Goal: Transaction & Acquisition: Obtain resource

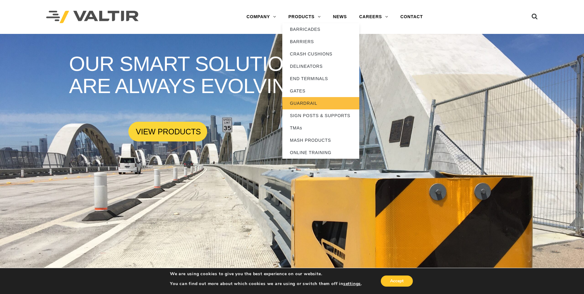
click at [311, 103] on link "GUARDRAIL" at bounding box center [320, 103] width 77 height 12
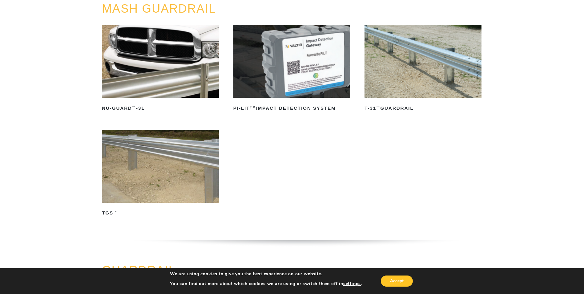
scroll to position [92, 0]
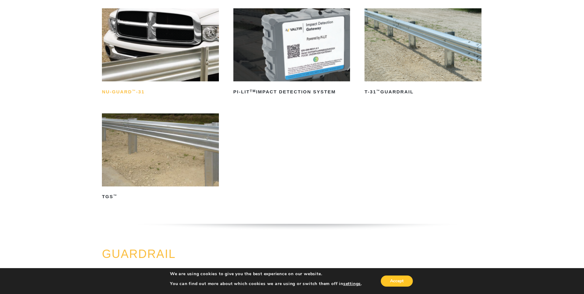
click at [132, 92] on sup "™" at bounding box center [134, 91] width 4 height 4
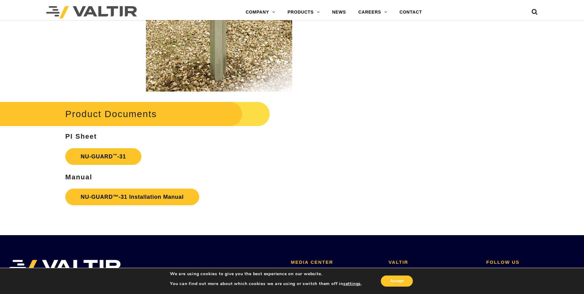
scroll to position [986, 0]
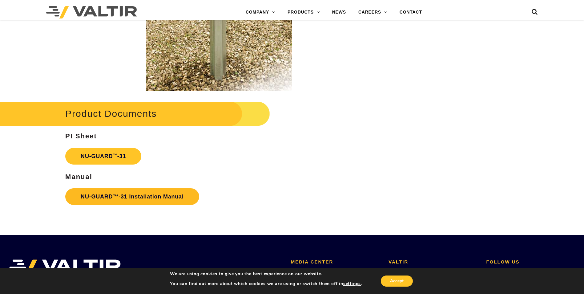
click at [133, 196] on link "NU-GUARD™-31 Installation Manual" at bounding box center [132, 196] width 134 height 17
click at [107, 155] on strong "NU-GUARD ™ -31" at bounding box center [103, 156] width 45 height 6
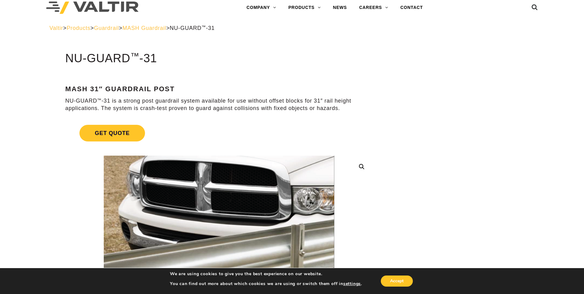
scroll to position [0, 0]
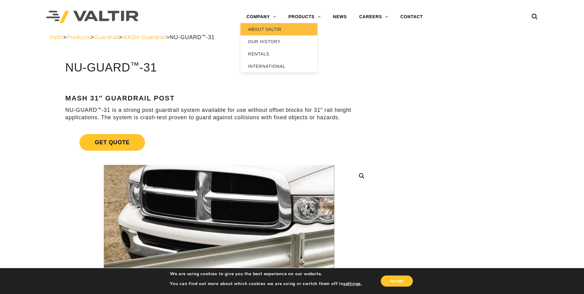
click at [274, 30] on link "ABOUT VALTIR" at bounding box center [279, 29] width 77 height 12
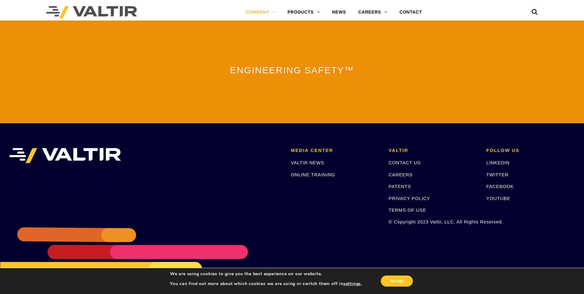
scroll to position [1351, 0]
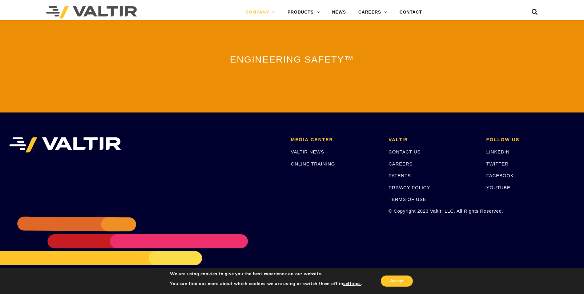
click at [416, 150] on link "CONTACT US" at bounding box center [405, 151] width 32 height 5
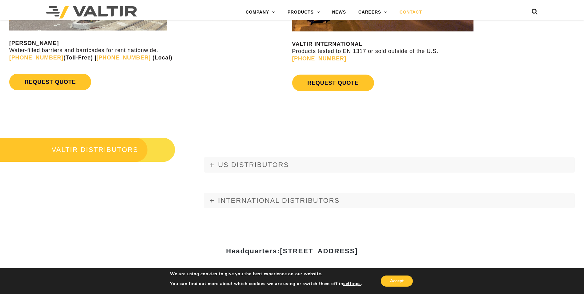
scroll to position [678, 0]
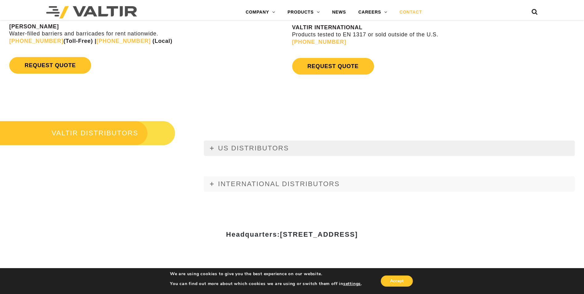
click at [211, 146] on icon at bounding box center [212, 148] width 4 height 4
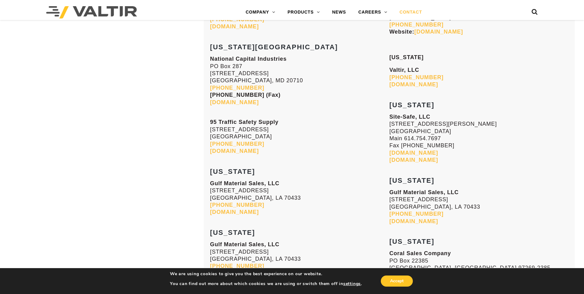
scroll to position [1417, 0]
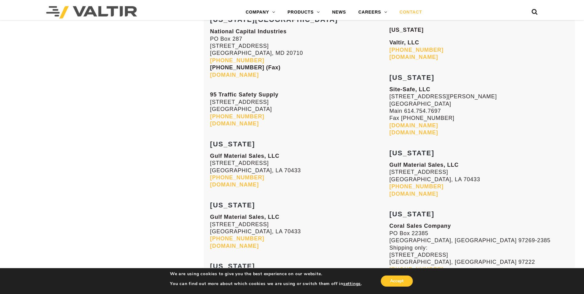
drag, startPoint x: 210, startPoint y: 144, endPoint x: 283, endPoint y: 188, distance: 84.7
copy div "FLORIDA Gulf Material Sales, LLC 70393 Bravo Street Covington, LA 70433 985-809…"
click at [234, 184] on link "[DOMAIN_NAME]" at bounding box center [234, 184] width 49 height 6
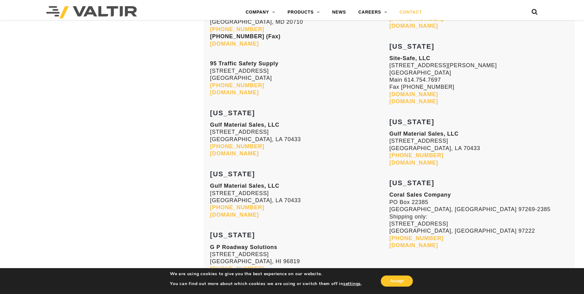
scroll to position [1448, 0]
drag, startPoint x: 211, startPoint y: 133, endPoint x: 268, endPoint y: 138, distance: 57.5
click at [268, 138] on p "Gulf Material Sales, LLC 70393 Bravo Street Covington, LA 70433 985-809-8116 gu…" at bounding box center [299, 140] width 179 height 36
copy p "70393 Bravo Street Covington, LA 70433"
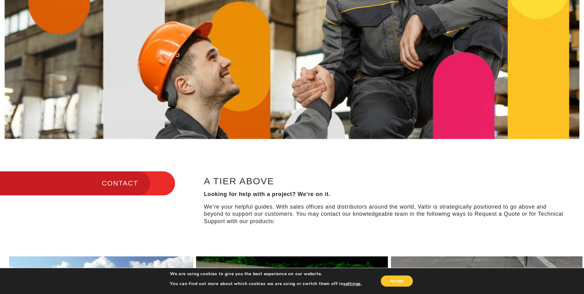
scroll to position [123, 0]
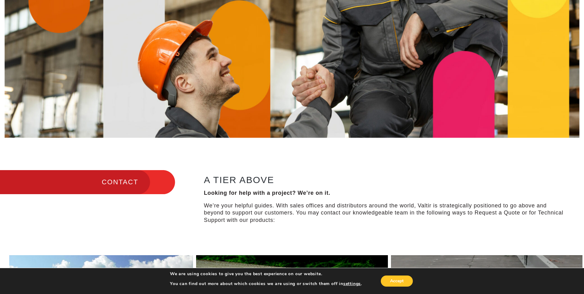
click at [126, 182] on h3 "CONTACT" at bounding box center [87, 182] width 175 height 26
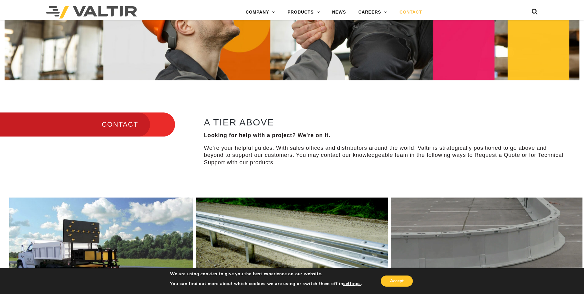
scroll to position [185, 0]
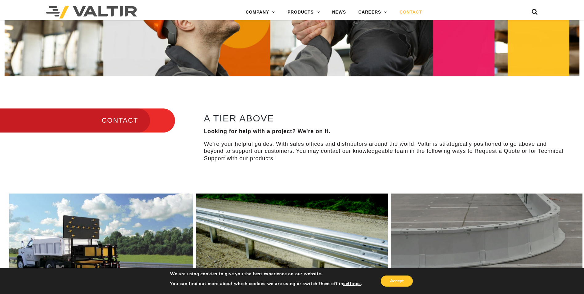
click at [109, 120] on h3 "CONTACT" at bounding box center [87, 121] width 175 height 26
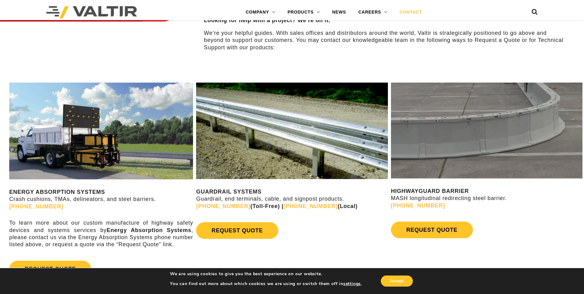
scroll to position [308, 0]
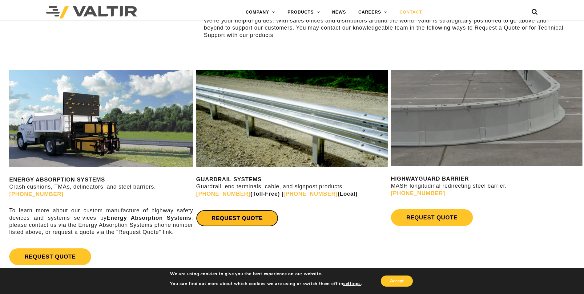
click at [248, 218] on link "REQUEST QUOTE" at bounding box center [237, 218] width 82 height 17
click at [146, 37] on div "CONTACT A TIER ABOVE Looking for help with a project? We’re on it. We’re your h…" at bounding box center [292, 10] width 584 height 97
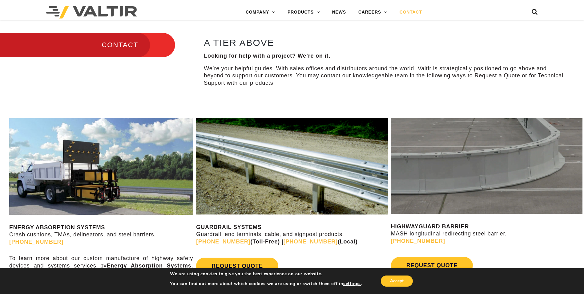
scroll to position [246, 0]
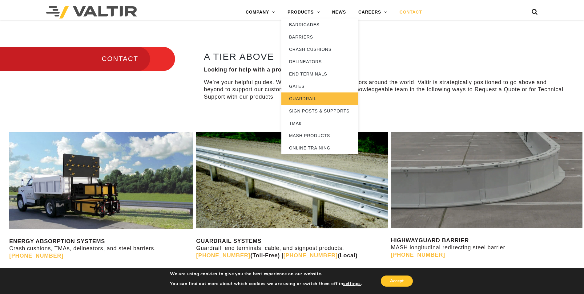
click at [309, 98] on link "GUARDRAIL" at bounding box center [320, 98] width 77 height 12
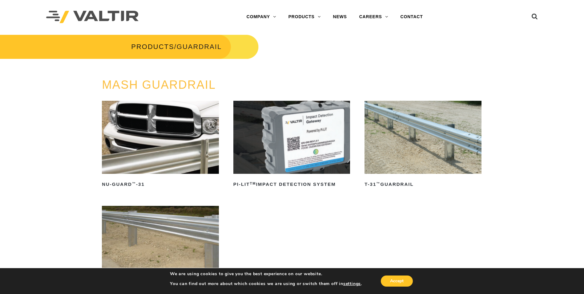
scroll to position [31, 0]
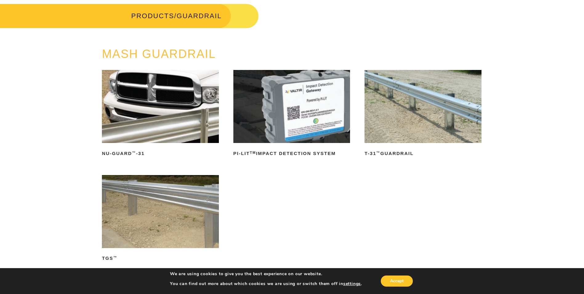
click at [404, 116] on img at bounding box center [423, 106] width 117 height 73
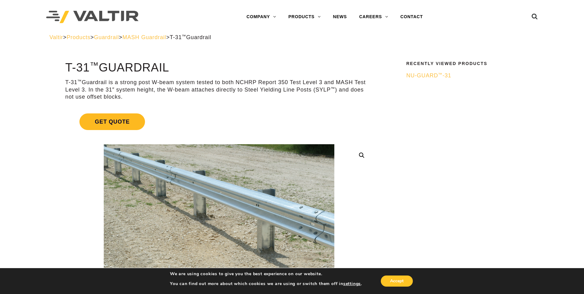
click at [124, 120] on span "Get Quote" at bounding box center [112, 121] width 66 height 17
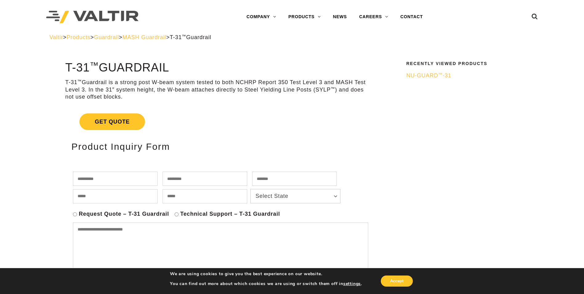
click at [111, 177] on input "text" at bounding box center [115, 179] width 85 height 14
type input "*******"
click at [200, 174] on input "text" at bounding box center [205, 179] width 85 height 14
type input "*****"
click at [303, 180] on input "text" at bounding box center [294, 179] width 85 height 14
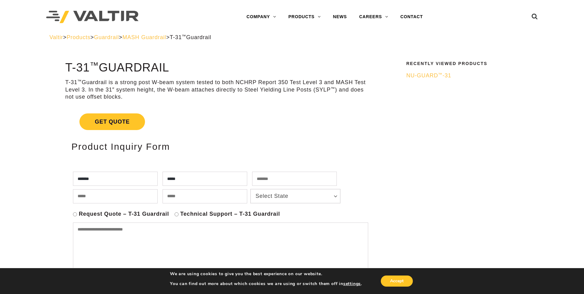
type input "**********"
select select "*******"
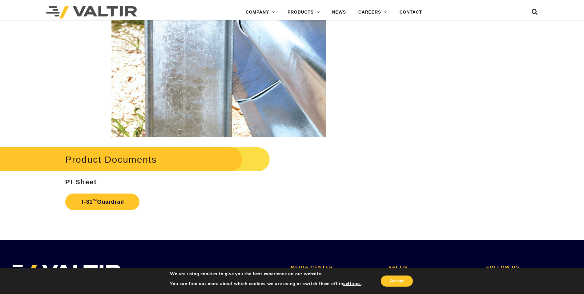
scroll to position [1140, 0]
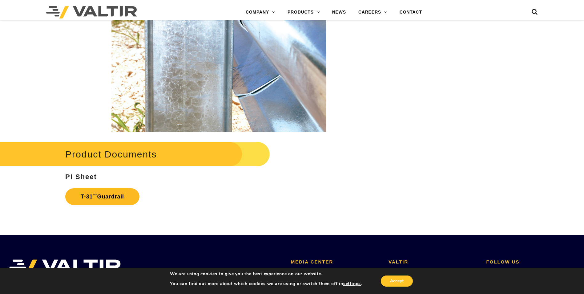
click at [112, 195] on link "T-31 ™ Guardrail" at bounding box center [102, 196] width 74 height 17
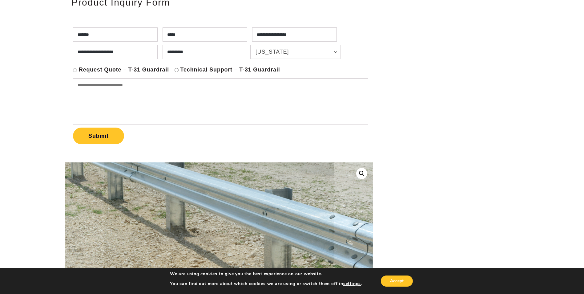
scroll to position [31, 0]
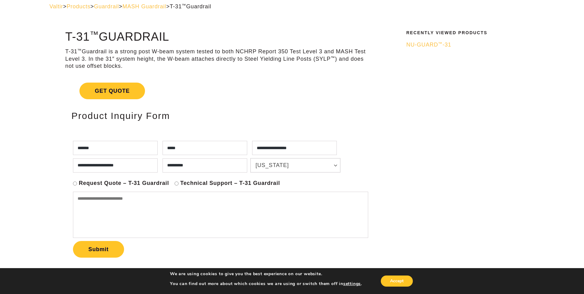
click at [117, 201] on textarea at bounding box center [220, 215] width 295 height 46
click at [98, 198] on textarea at bounding box center [220, 215] width 295 height 46
click at [119, 196] on textarea "**********" at bounding box center [220, 215] width 295 height 46
click at [113, 198] on textarea "**********" at bounding box center [220, 215] width 295 height 46
click at [97, 209] on textarea "**********" at bounding box center [220, 215] width 295 height 46
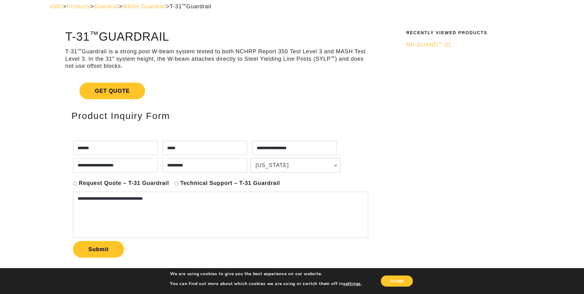
click at [229, 209] on textarea "**********" at bounding box center [220, 215] width 295 height 46
type textarea "**********"
click at [93, 250] on button "Submit" at bounding box center [98, 249] width 51 height 17
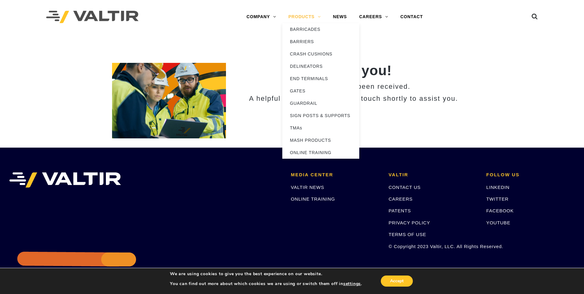
click at [315, 16] on link "PRODUCTS" at bounding box center [304, 17] width 45 height 12
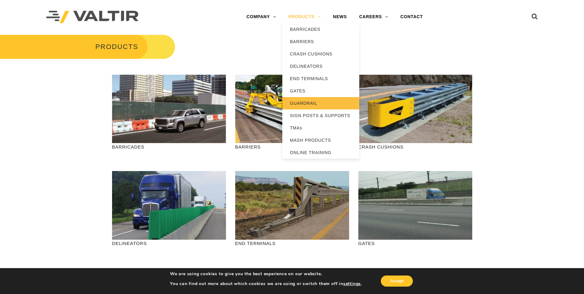
click at [306, 106] on link "GUARDRAIL" at bounding box center [320, 103] width 77 height 12
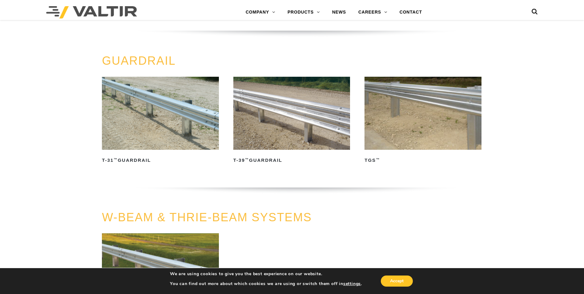
scroll to position [266, 0]
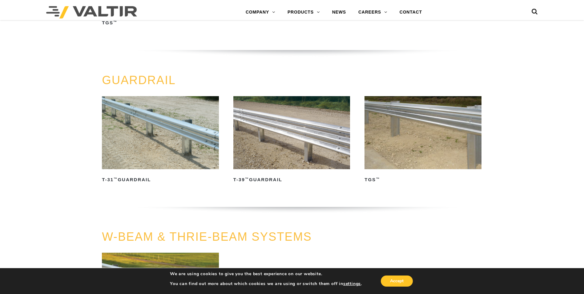
click at [167, 133] on img at bounding box center [160, 132] width 117 height 73
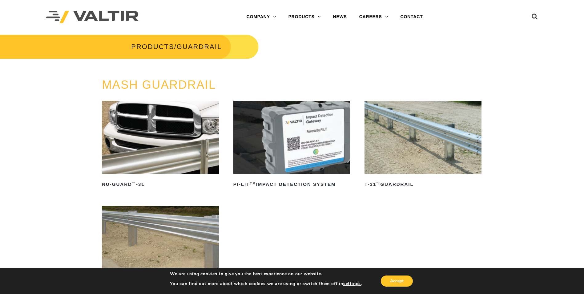
click at [138, 159] on img at bounding box center [160, 137] width 117 height 73
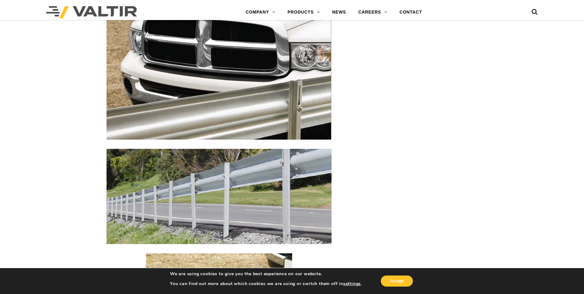
scroll to position [585, 0]
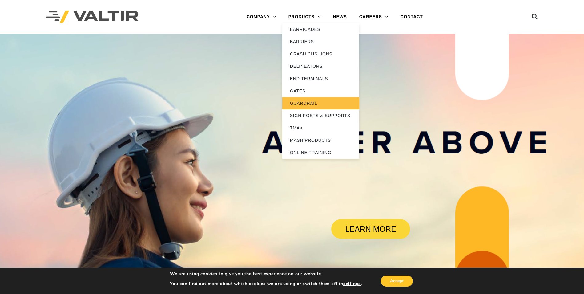
click at [295, 104] on link "GUARDRAIL" at bounding box center [320, 103] width 77 height 12
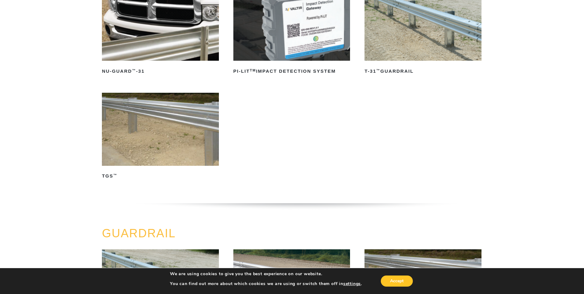
scroll to position [123, 0]
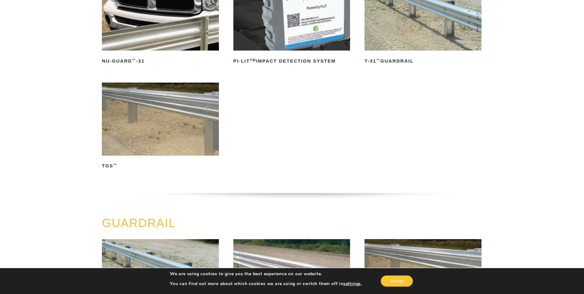
click at [417, 50] on img at bounding box center [423, 14] width 117 height 73
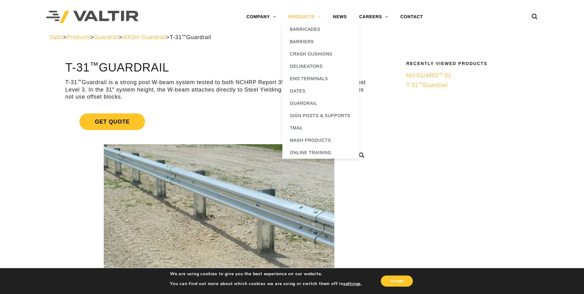
click at [315, 15] on link "PRODUCTS" at bounding box center [304, 17] width 45 height 12
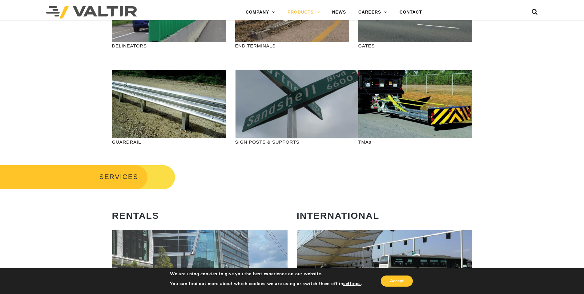
scroll to position [216, 0]
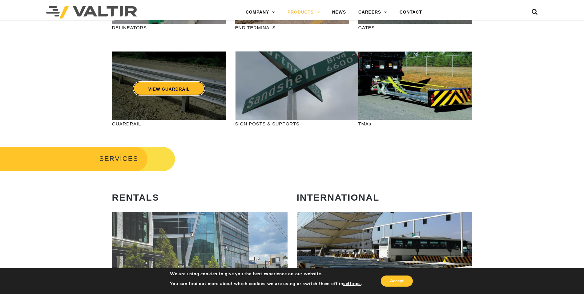
click at [176, 91] on link "VIEW GUARDRAIL" at bounding box center [169, 88] width 72 height 14
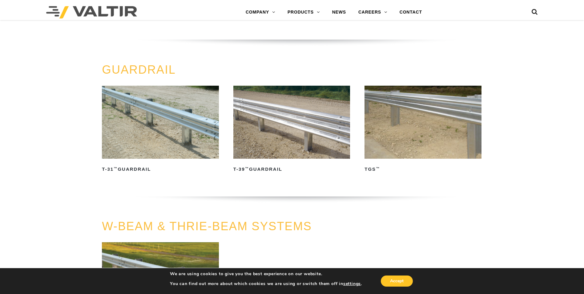
scroll to position [277, 0]
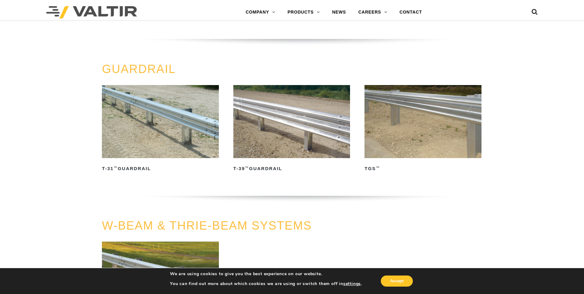
click at [156, 71] on link "GUARDRAIL" at bounding box center [139, 69] width 74 height 13
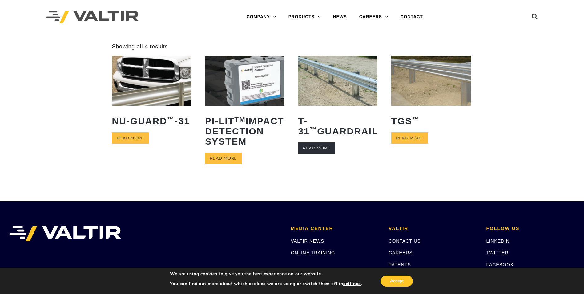
click at [320, 149] on link "Read more" at bounding box center [316, 147] width 37 height 11
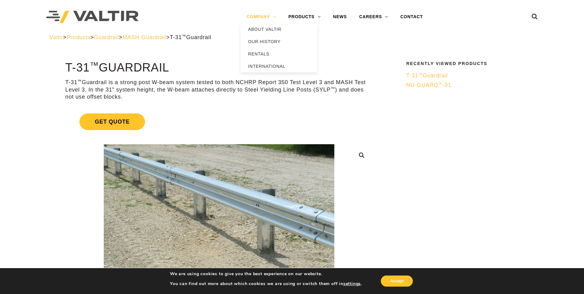
click at [263, 14] on link "COMPANY" at bounding box center [262, 17] width 42 height 12
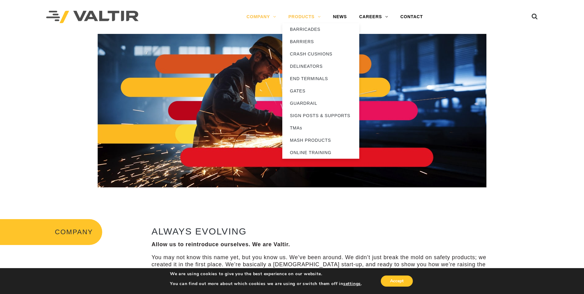
click at [303, 17] on link "PRODUCTS" at bounding box center [304, 17] width 45 height 12
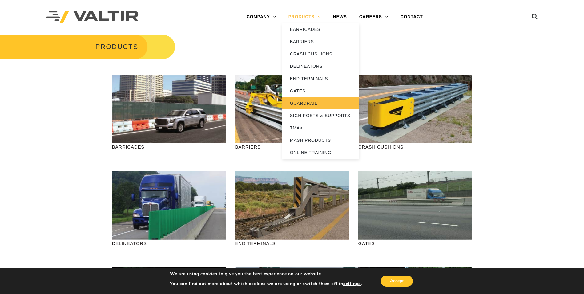
click at [315, 102] on link "GUARDRAIL" at bounding box center [320, 103] width 77 height 12
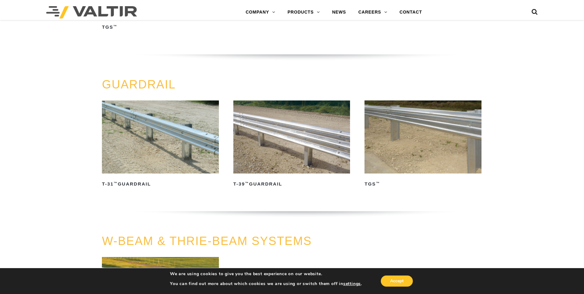
scroll to position [308, 0]
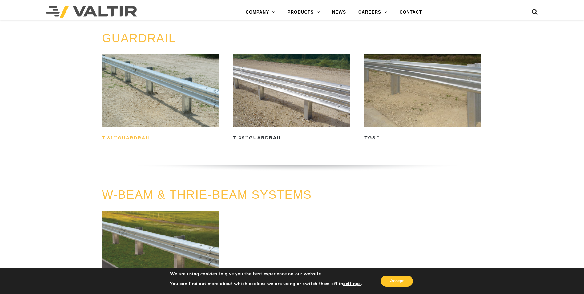
click at [140, 137] on h2 "T-31 ™ Guardrail" at bounding box center [160, 138] width 117 height 10
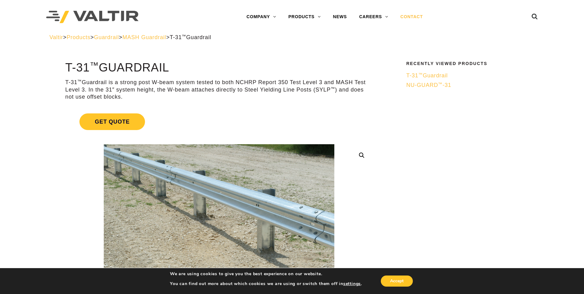
click at [406, 15] on link "CONTACT" at bounding box center [412, 17] width 35 height 12
